Goal: Navigation & Orientation: Find specific page/section

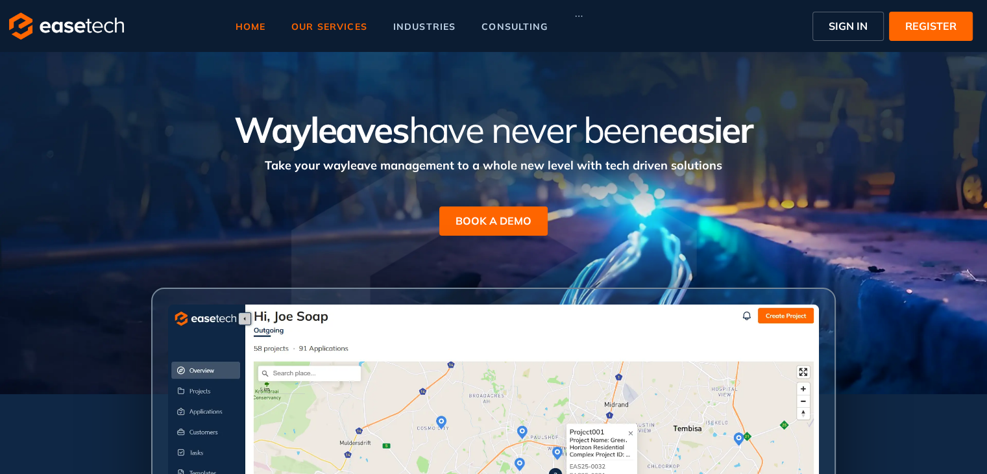
click at [332, 23] on span "our services" at bounding box center [329, 26] width 76 height 9
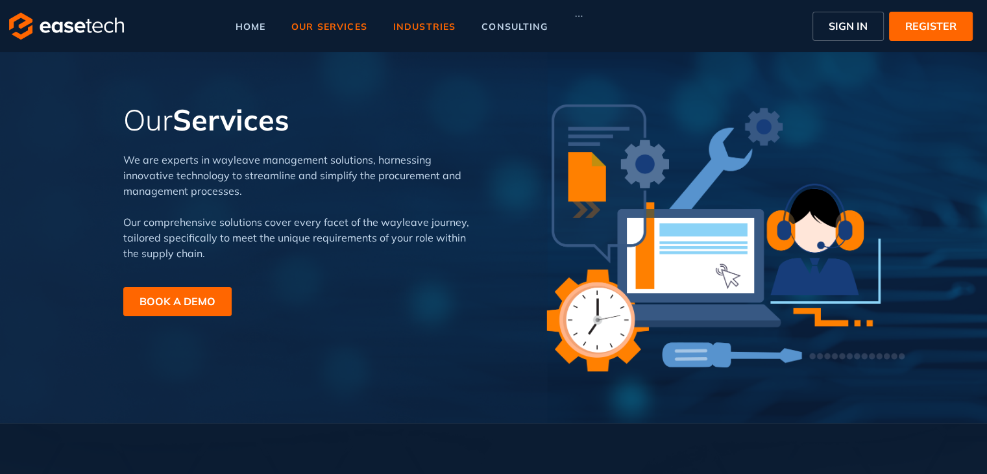
click at [426, 22] on span "industries" at bounding box center [424, 26] width 62 height 9
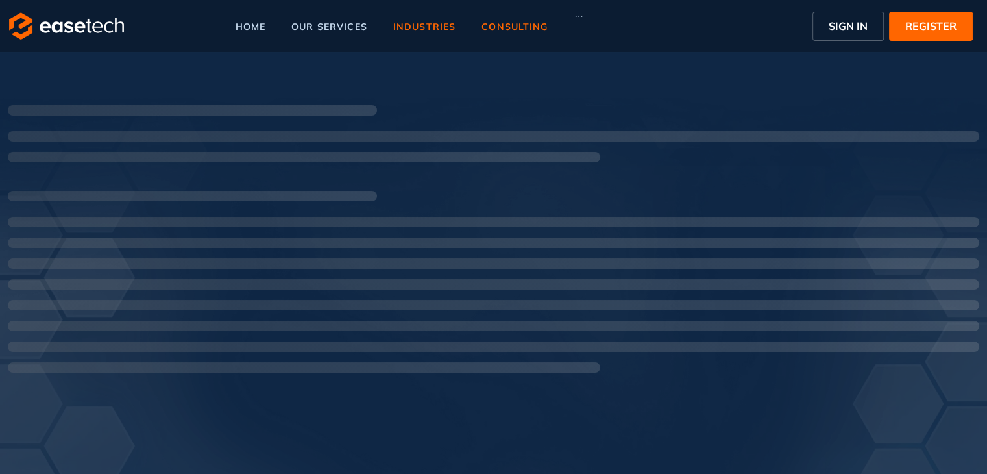
click at [498, 19] on li "consulting" at bounding box center [514, 27] width 92 height 30
